Goal: Check status: Check status

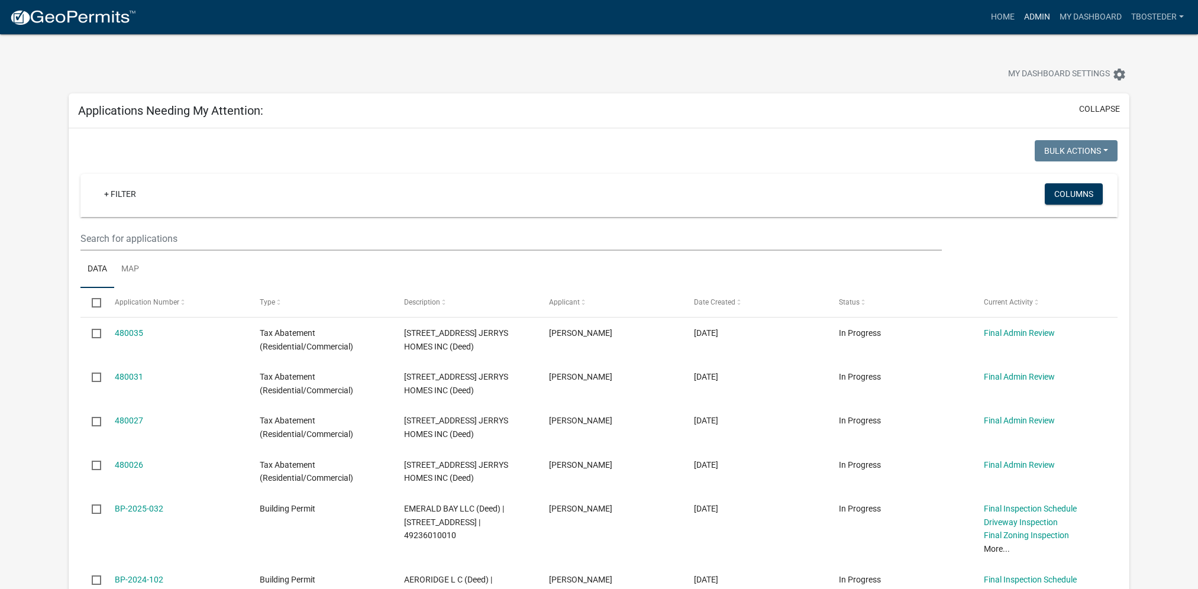
drag, startPoint x: 0, startPoint y: 0, endPoint x: 1038, endPoint y: 12, distance: 1037.6
click at [1039, 14] on link "Admin" at bounding box center [1036, 17] width 35 height 22
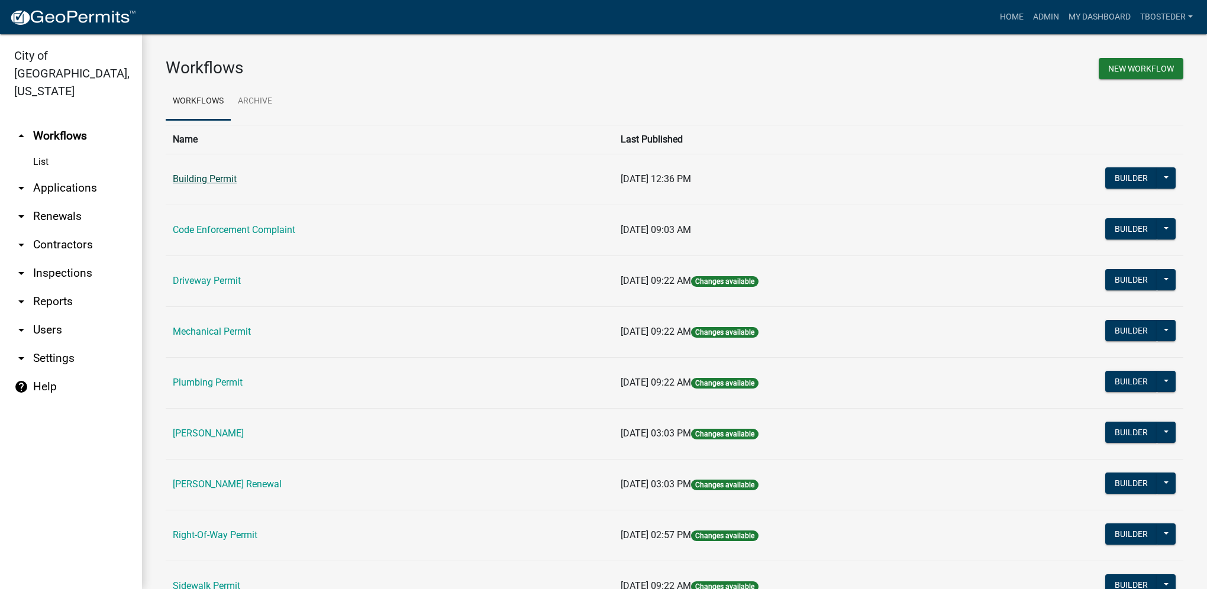
click at [226, 180] on link "Building Permit" at bounding box center [205, 178] width 64 height 11
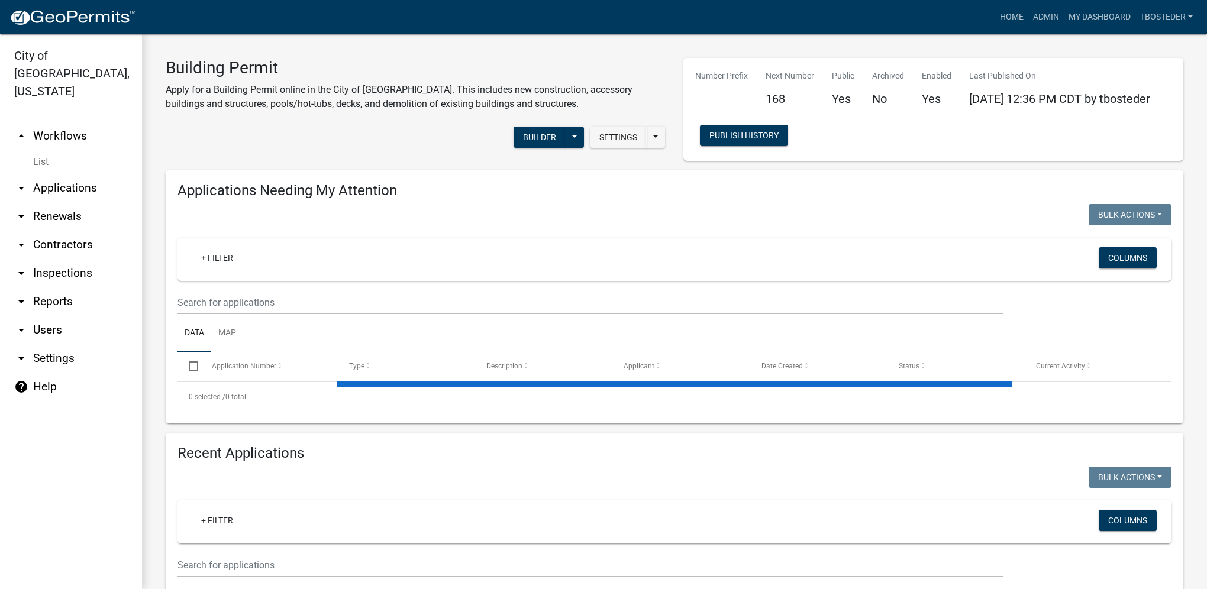
select select "1: 25"
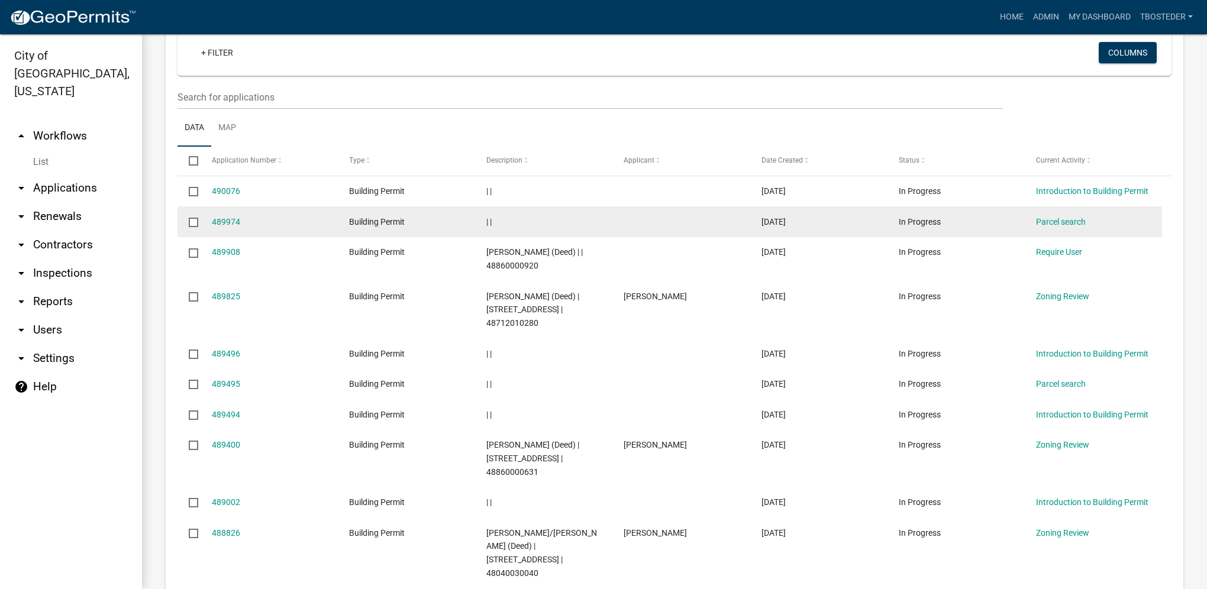
scroll to position [296, 0]
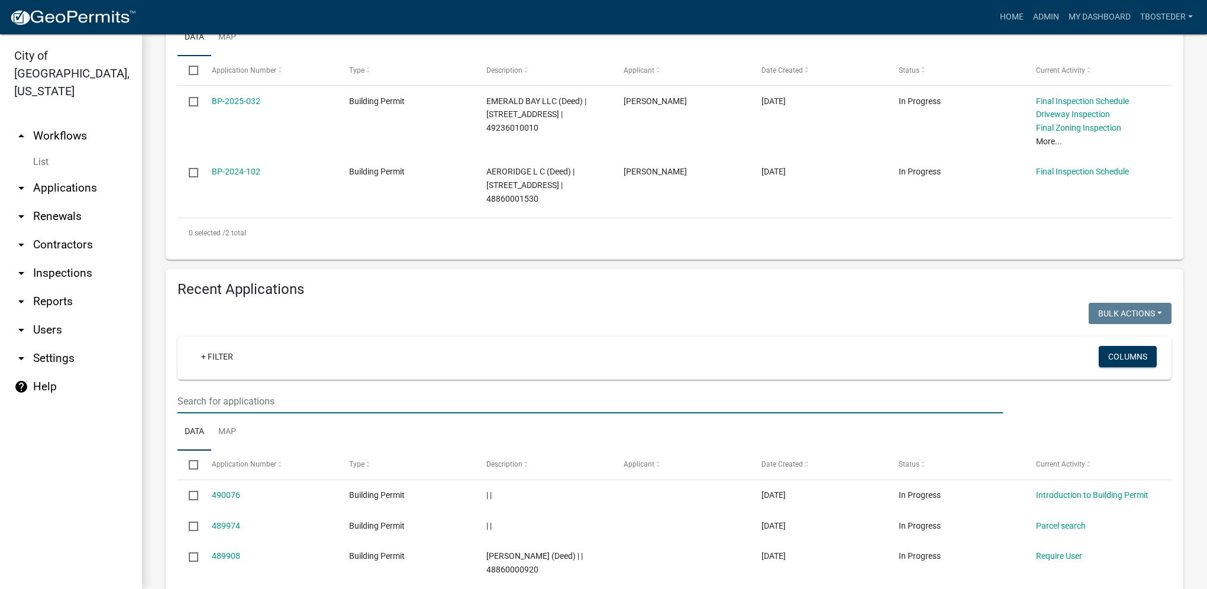
click at [239, 397] on input "text" at bounding box center [589, 401] width 825 height 24
type input "[PERSON_NAME]"
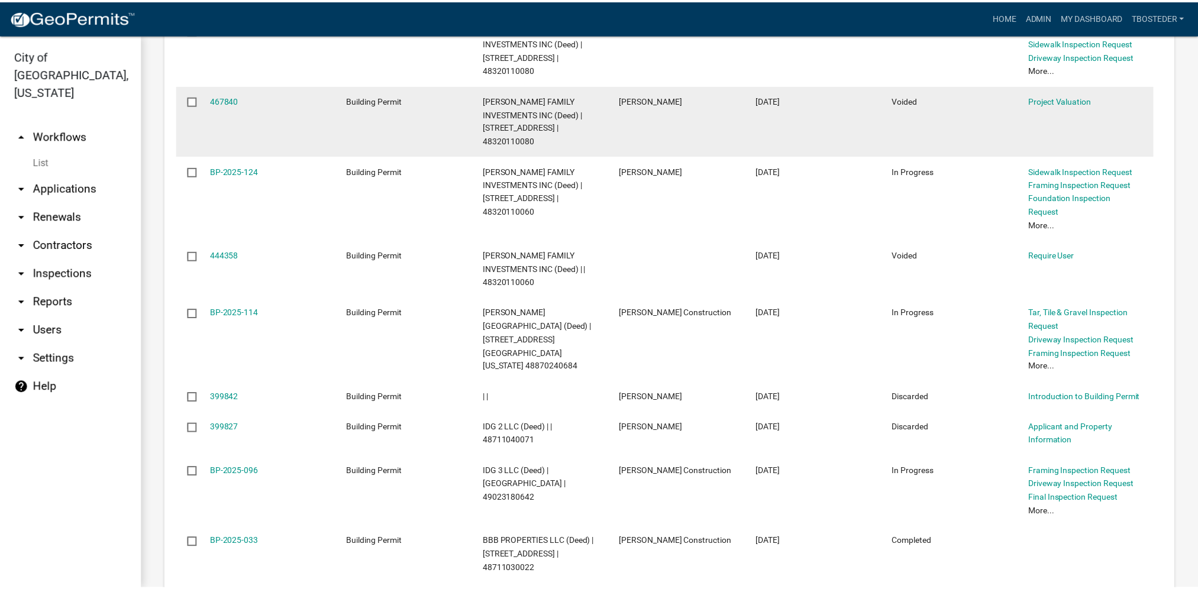
scroll to position [769, 0]
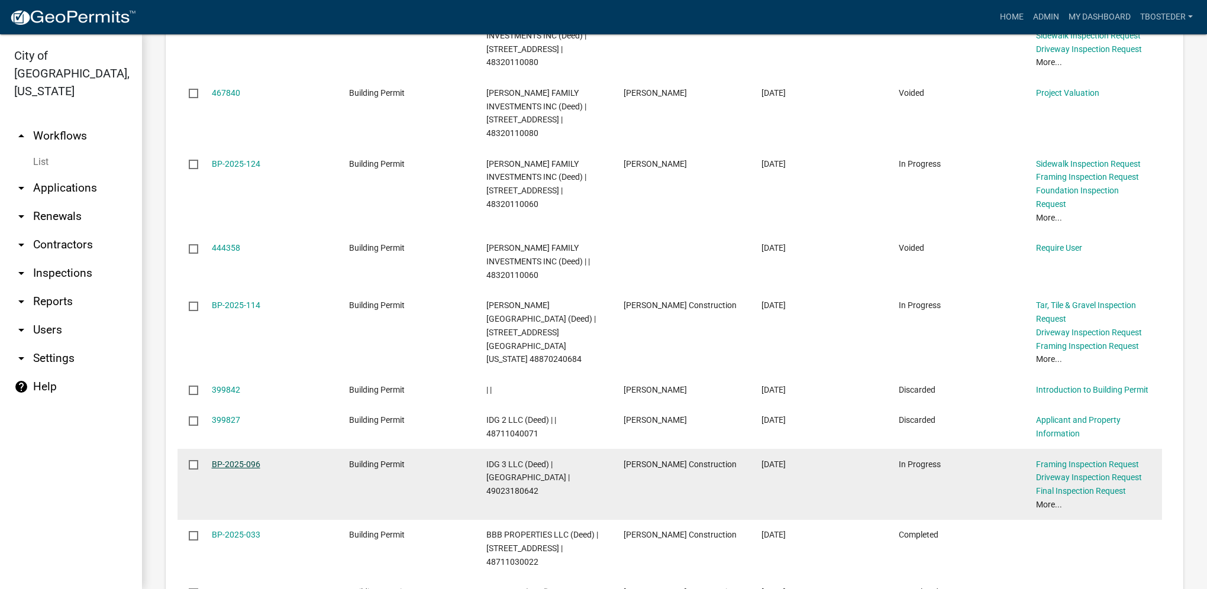
click at [234, 460] on link "BP-2025-096" at bounding box center [236, 464] width 49 height 9
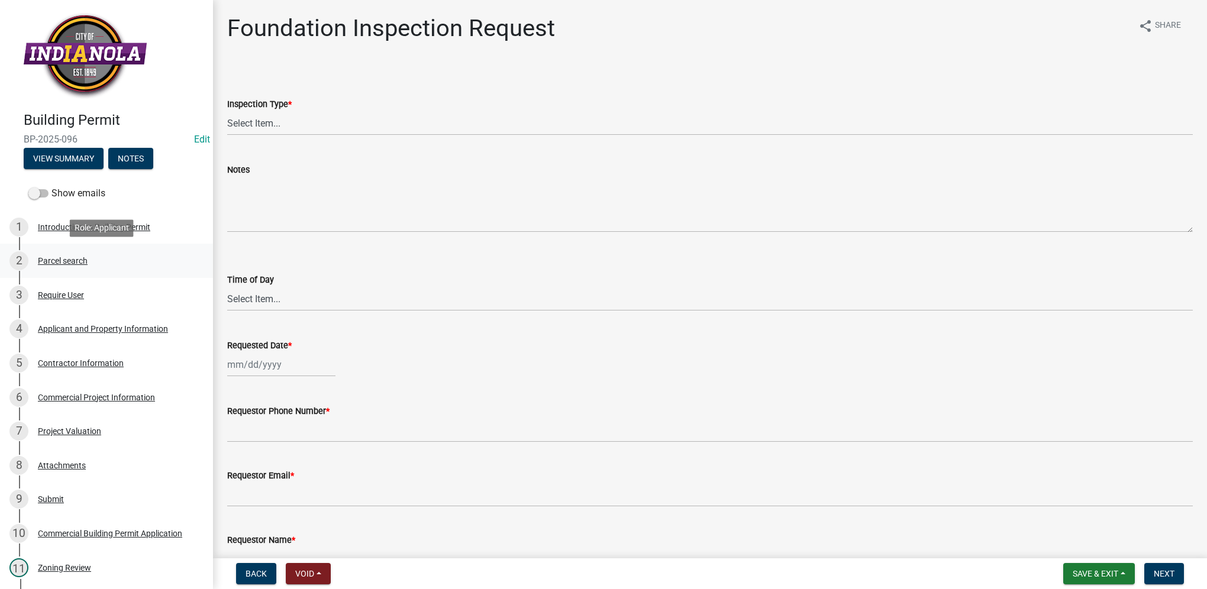
click at [69, 259] on div "Parcel search" at bounding box center [63, 261] width 50 height 8
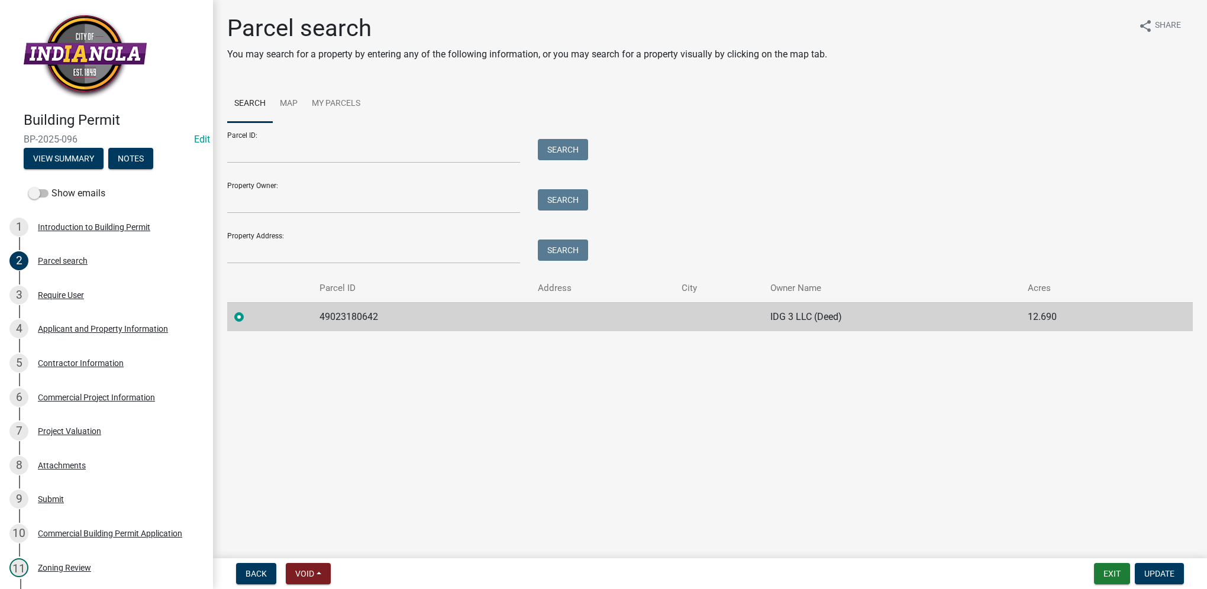
click at [349, 314] on td "49023180642" at bounding box center [421, 316] width 218 height 29
copy td "49023180642"
click at [286, 103] on link "Map" at bounding box center [289, 104] width 32 height 38
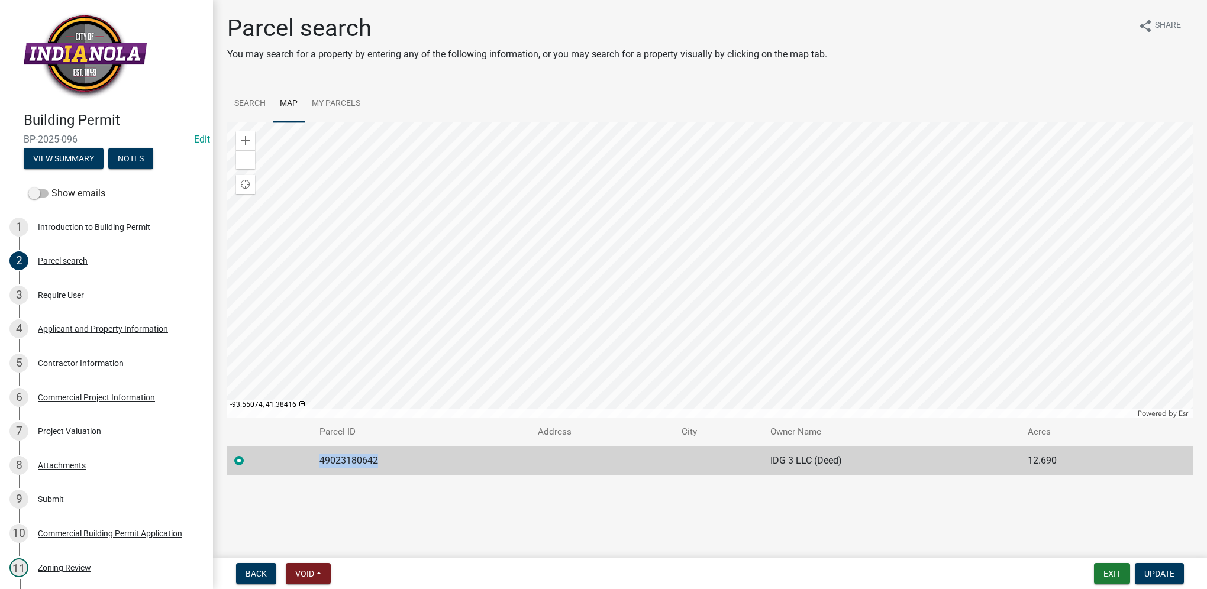
click at [845, 255] on div at bounding box center [709, 270] width 965 height 296
click at [721, 296] on div at bounding box center [709, 270] width 965 height 296
click at [684, 306] on div at bounding box center [709, 270] width 965 height 296
click at [671, 290] on div at bounding box center [709, 270] width 965 height 296
click at [246, 164] on span at bounding box center [245, 160] width 9 height 9
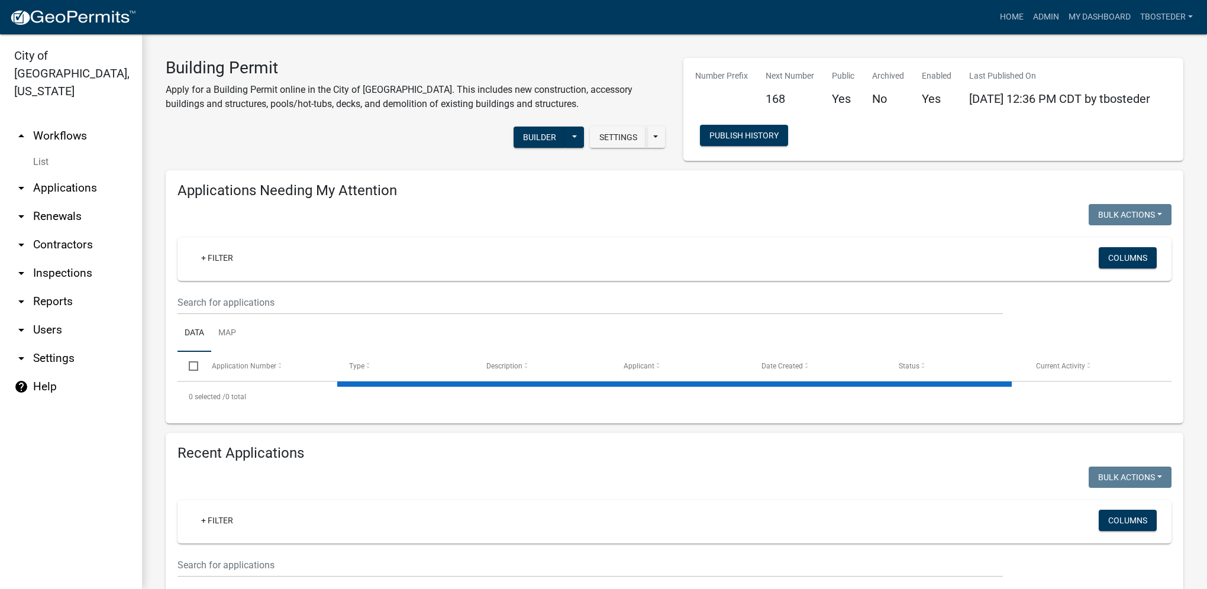
select select "1: 25"
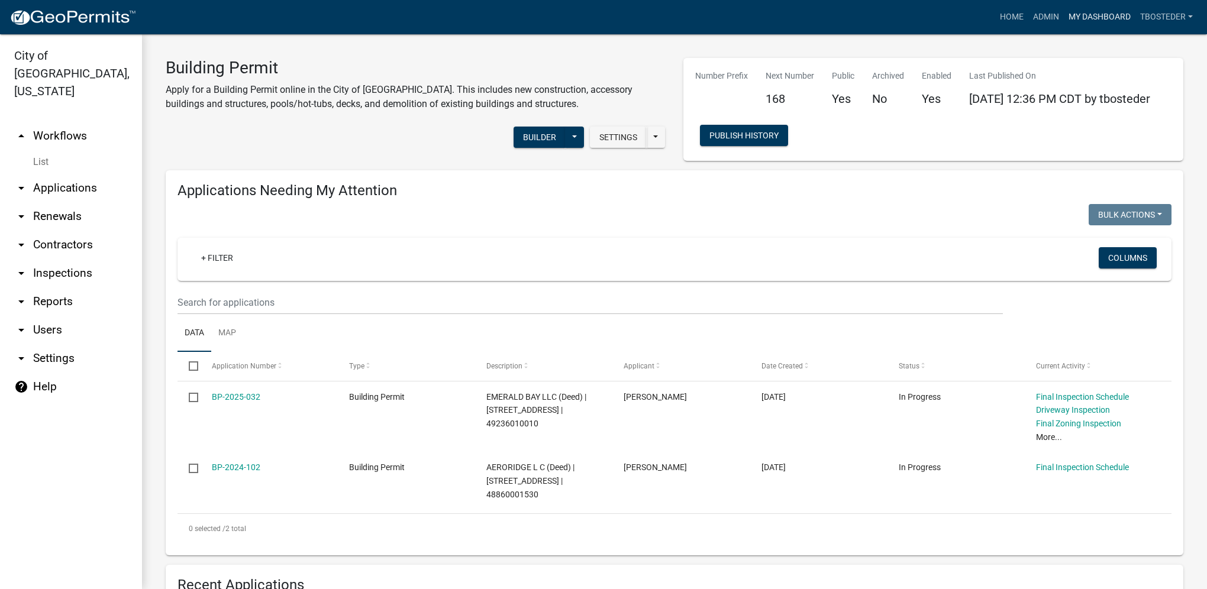
click at [1096, 21] on link "My Dashboard" at bounding box center [1100, 17] width 72 height 22
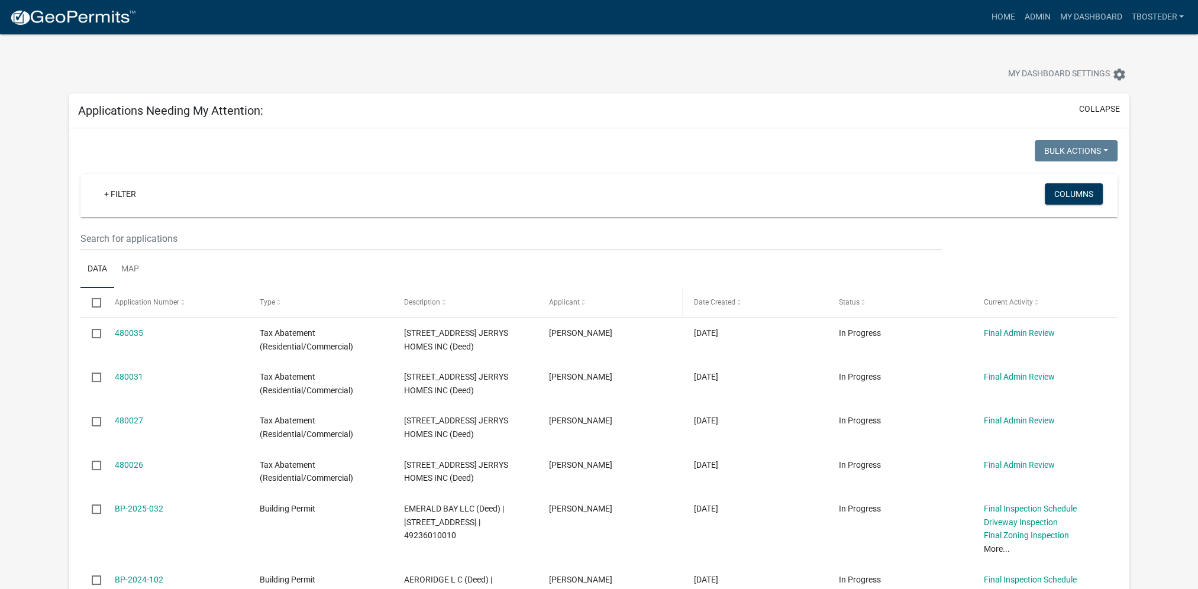
scroll to position [177, 0]
